Goal: Task Accomplishment & Management: Manage account settings

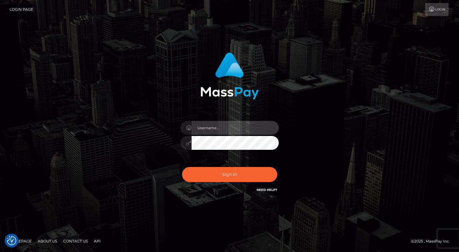
type input "Lou Jacobée"
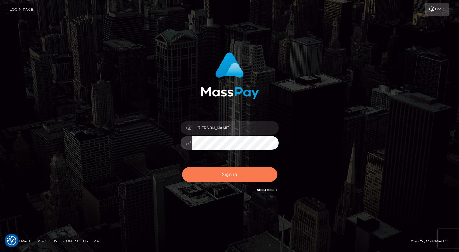
click at [211, 171] on button "Sign in" at bounding box center [229, 174] width 95 height 15
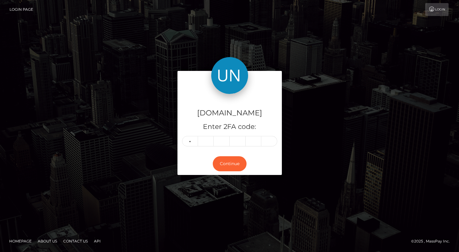
type input "4"
type input "5"
type input "6"
type input "1"
type input "3"
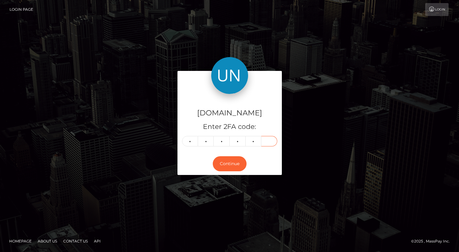
type input "0"
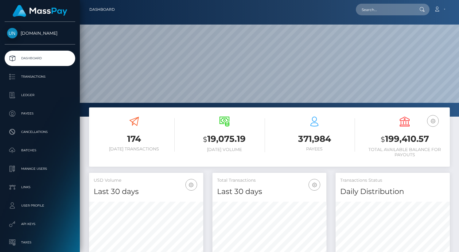
scroll to position [108, 114]
